Goal: Find specific page/section: Find specific page/section

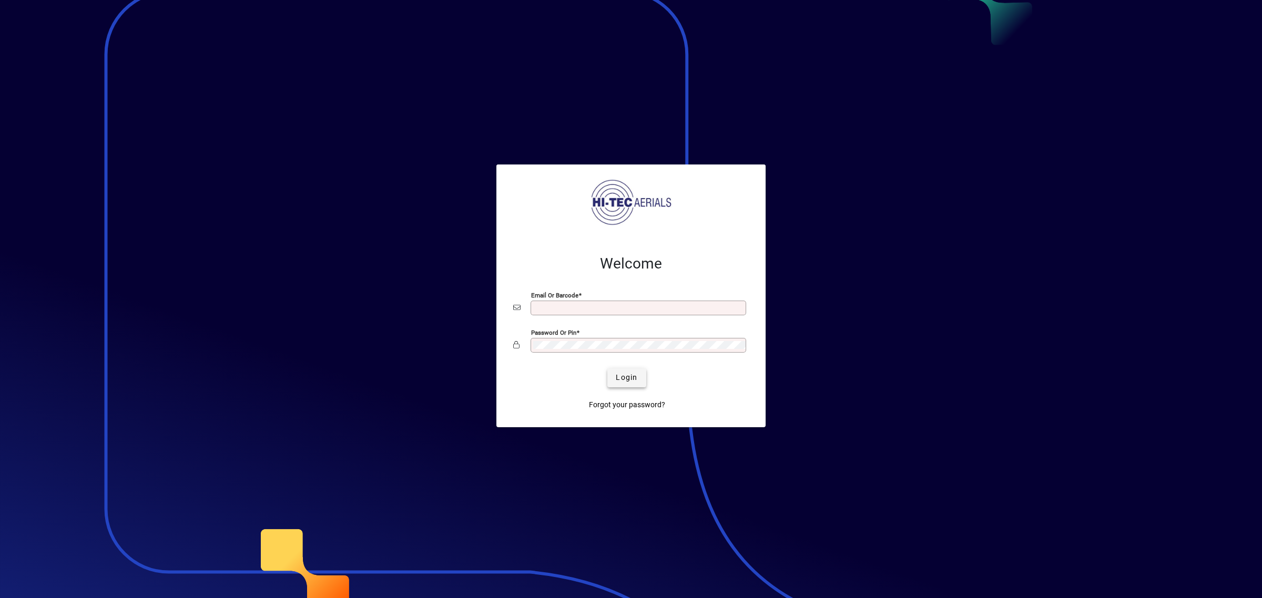
type input "**********"
click at [634, 380] on span "Login" at bounding box center [627, 377] width 22 height 11
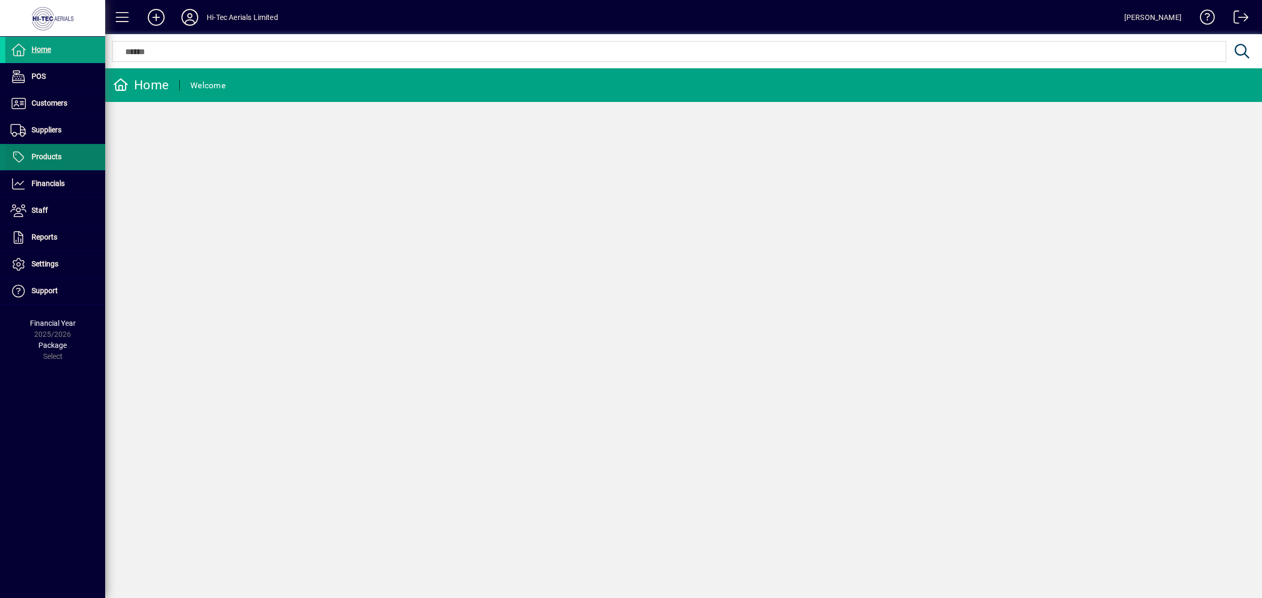
click at [74, 161] on span at bounding box center [55, 157] width 100 height 25
